Goal: Information Seeking & Learning: Learn about a topic

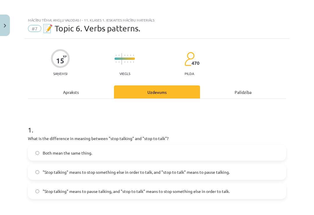
scroll to position [486, 0]
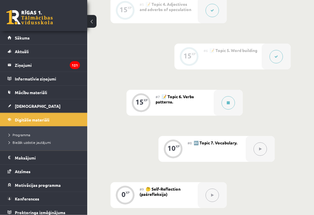
scroll to position [400, 0]
click at [230, 100] on button at bounding box center [227, 102] width 13 height 13
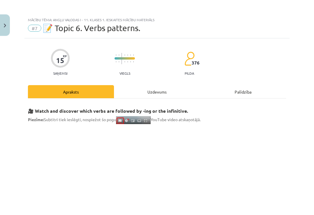
scroll to position [401, 0]
click at [168, 90] on div "Uzdevums" at bounding box center [157, 91] width 86 height 13
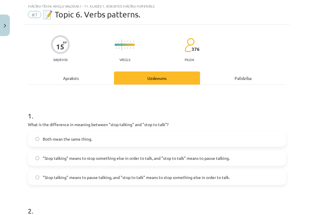
scroll to position [15, 0]
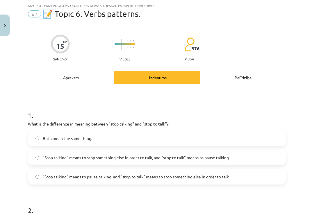
click at [69, 78] on div "Apraksts" at bounding box center [71, 77] width 86 height 13
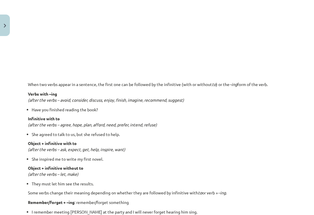
scroll to position [387, 0]
click at [292, 120] on div "Mācību tēma: Angļu valodas i - 11. klases 1. ieskaites mācību materiāls #7 📝 To…" at bounding box center [157, 107] width 314 height 215
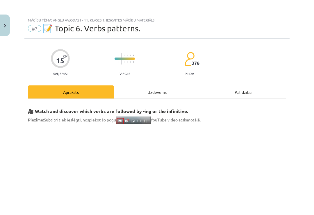
scroll to position [0, 0]
click at [139, 92] on div "Uzdevums" at bounding box center [157, 91] width 86 height 13
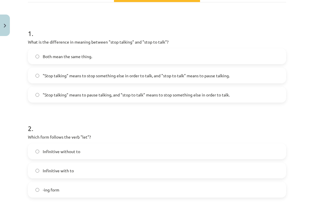
scroll to position [97, 0]
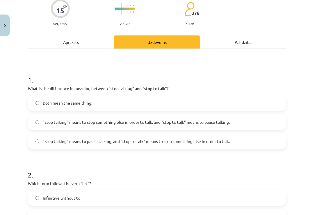
click at [78, 42] on div "Apraksts" at bounding box center [71, 41] width 86 height 13
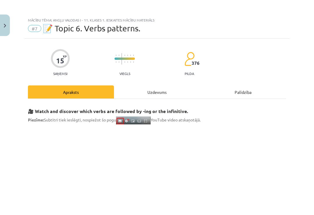
scroll to position [0, 0]
click at [131, 89] on div "Uzdevums" at bounding box center [157, 91] width 86 height 13
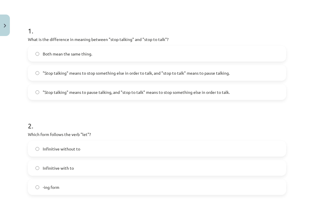
scroll to position [99, 0]
click at [40, 145] on label "Infinitive without to" at bounding box center [156, 148] width 257 height 15
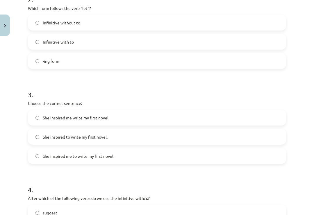
scroll to position [227, 0]
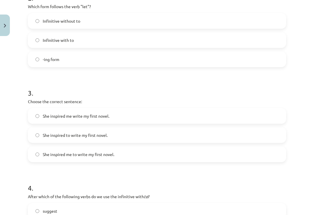
click at [194, 151] on label "She inspired me to write my first novel." at bounding box center [156, 154] width 257 height 15
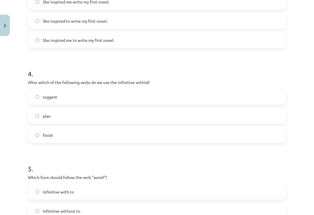
scroll to position [341, 0]
click at [271, 96] on label "suggest" at bounding box center [156, 97] width 257 height 15
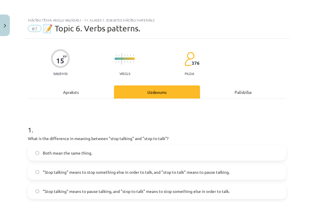
scroll to position [0, 0]
click at [78, 92] on div "Apraksts" at bounding box center [71, 91] width 86 height 13
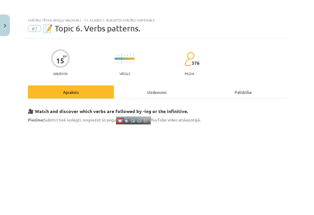
click at [156, 88] on div "Uzdevums" at bounding box center [157, 91] width 86 height 13
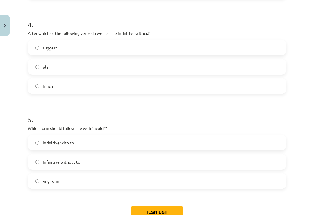
scroll to position [390, 0]
click at [200, 67] on label "plan" at bounding box center [156, 67] width 257 height 15
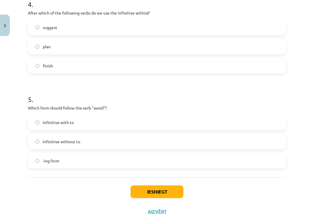
scroll to position [410, 0]
click at [247, 163] on label "-ing form" at bounding box center [156, 161] width 257 height 15
click at [176, 192] on button "Iesniegt" at bounding box center [157, 192] width 53 height 13
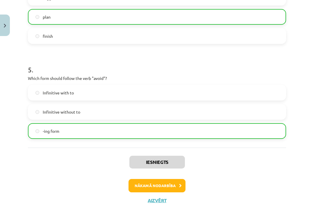
click at [167, 182] on button "Nākamā nodarbība" at bounding box center [156, 185] width 57 height 13
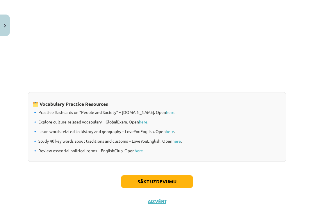
scroll to position [460, 0]
click at [157, 196] on div "Sākt uzdevumu Aizvērt" at bounding box center [157, 187] width 258 height 41
click at [153, 202] on button "Aizvērt" at bounding box center [157, 202] width 22 height 6
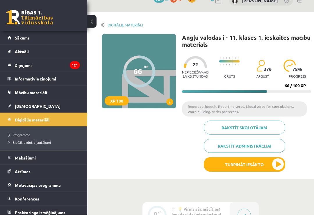
scroll to position [11, 0]
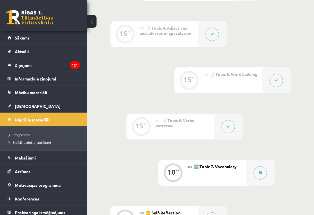
click at [259, 174] on button at bounding box center [259, 173] width 13 height 13
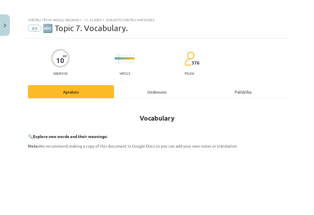
scroll to position [376, 0]
click at [158, 90] on div "Uzdevums" at bounding box center [157, 91] width 86 height 13
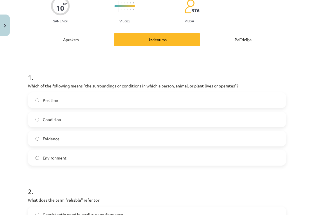
scroll to position [53, 0]
click at [53, 164] on label "Environment" at bounding box center [156, 158] width 257 height 15
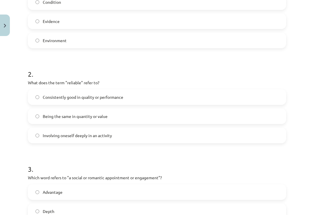
scroll to position [170, 0]
click at [145, 136] on label "Involving oneself deeply in an activity" at bounding box center [156, 135] width 257 height 15
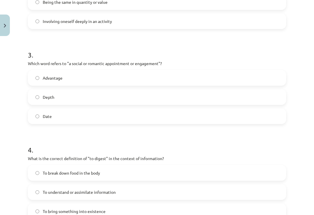
scroll to position [284, 0]
click at [34, 114] on label "Date" at bounding box center [156, 116] width 257 height 15
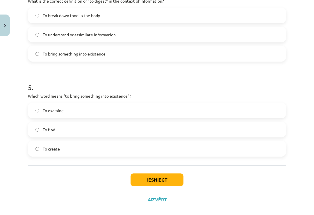
scroll to position [441, 0]
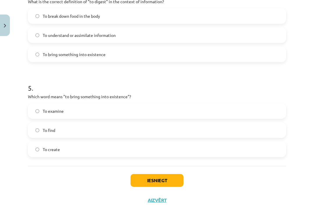
click at [41, 154] on label "To create" at bounding box center [156, 149] width 257 height 15
click at [138, 178] on button "Iesniegt" at bounding box center [157, 180] width 53 height 13
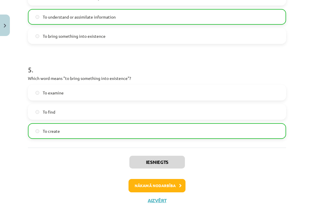
scroll to position [460, 0]
click at [143, 186] on button "Nākamā nodarbība" at bounding box center [156, 185] width 57 height 13
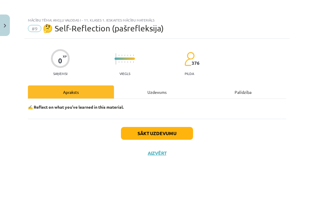
scroll to position [0, 0]
click at [164, 90] on div "Uzdevums" at bounding box center [157, 91] width 86 height 13
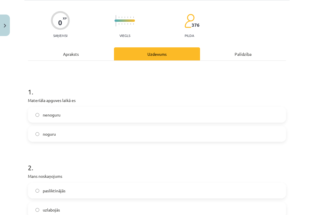
scroll to position [38, 0]
click at [120, 136] on label "noguru" at bounding box center [156, 133] width 257 height 15
click at [127, 114] on label "nenoguru" at bounding box center [156, 114] width 257 height 15
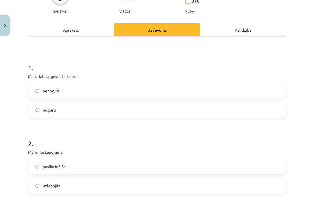
scroll to position [64, 0]
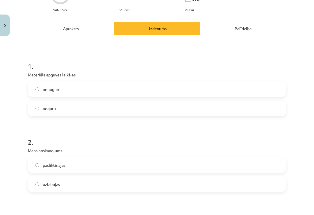
click at [108, 184] on label "uzlabojās" at bounding box center [156, 184] width 257 height 15
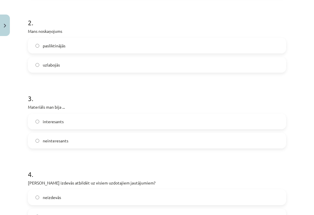
scroll to position [185, 0]
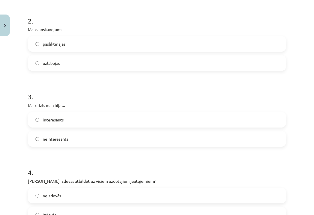
click at [139, 118] on label "interesants" at bounding box center [156, 119] width 257 height 15
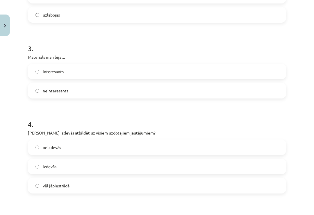
scroll to position [234, 0]
click at [106, 171] on label "izdevās" at bounding box center [156, 166] width 257 height 15
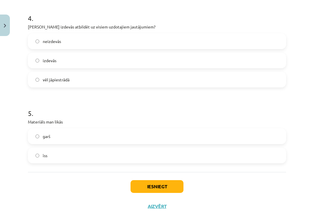
scroll to position [340, 0]
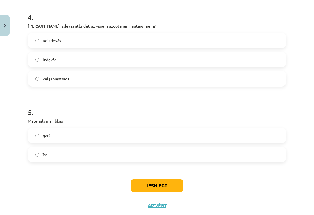
click at [115, 155] on label "īss" at bounding box center [156, 154] width 257 height 15
click at [160, 180] on button "Iesniegt" at bounding box center [157, 185] width 53 height 13
click at [147, 195] on div "Iesniegt Aizvērt" at bounding box center [157, 191] width 258 height 41
click at [141, 184] on button "Iesniegt" at bounding box center [157, 185] width 53 height 13
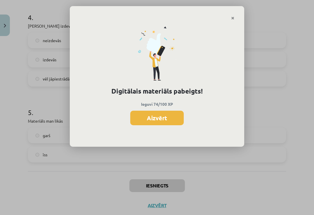
click at [175, 117] on button "Aizvērt" at bounding box center [156, 118] width 53 height 15
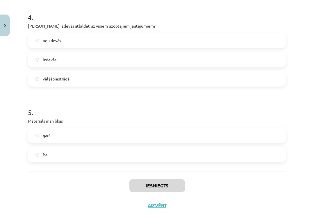
click at [162, 206] on button "Aizvērt" at bounding box center [157, 206] width 22 height 6
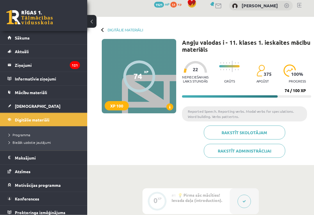
scroll to position [0, 0]
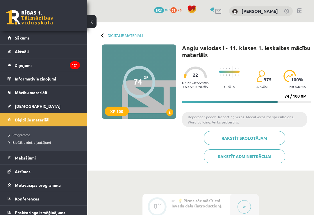
click at [110, 36] on link "Digitālie materiāli" at bounding box center [125, 35] width 35 height 4
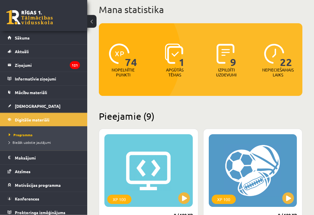
scroll to position [37, 0]
click at [18, 107] on span "[DEMOGRAPHIC_DATA]" at bounding box center [38, 105] width 46 height 5
